Goal: Information Seeking & Learning: Learn about a topic

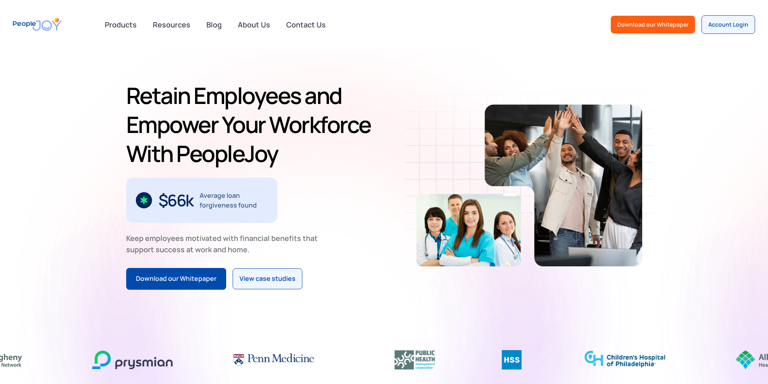
click at [45, 25] on img "home" at bounding box center [37, 24] width 48 height 23
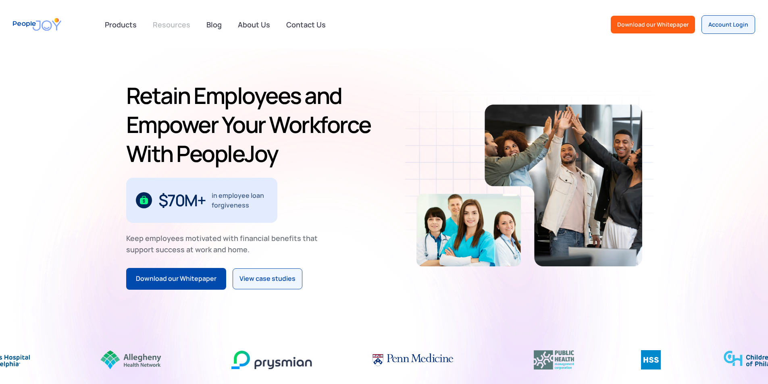
click at [167, 23] on link "Resources" at bounding box center [171, 25] width 47 height 18
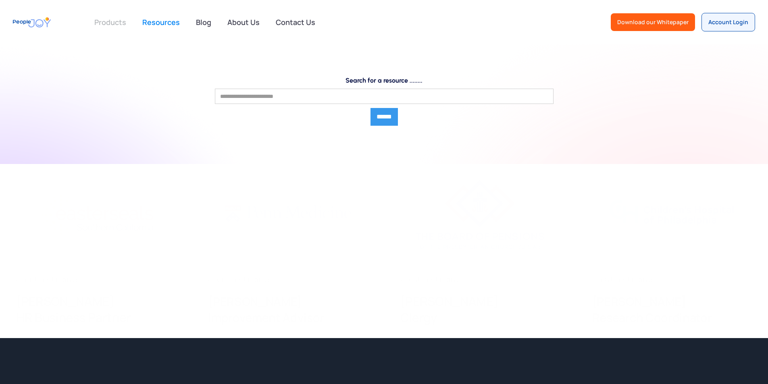
click at [117, 23] on link at bounding box center [111, 22] width 42 height 16
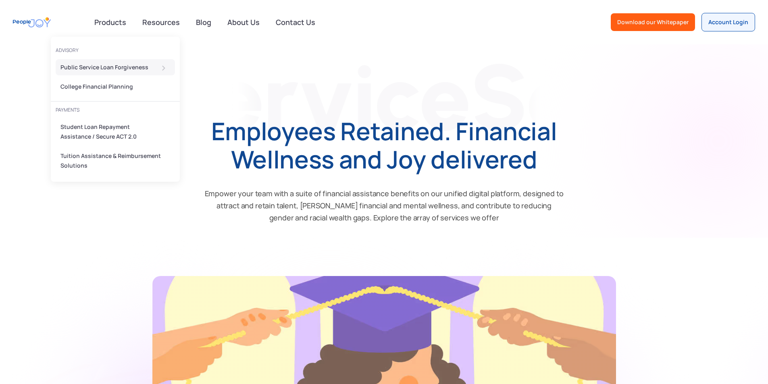
click at [99, 67] on div "Public Service Loan Forgiveness" at bounding box center [113, 68] width 105 height 10
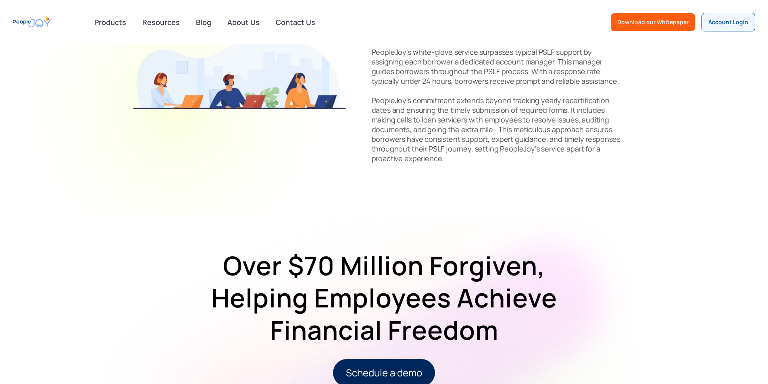
scroll to position [968, 0]
